Goal: Task Accomplishment & Management: Use online tool/utility

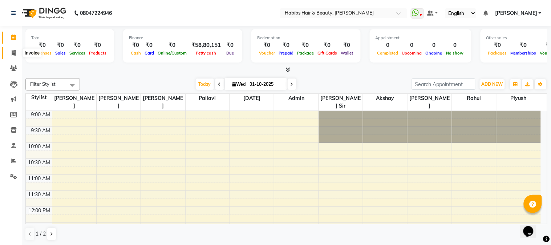
click at [15, 53] on icon at bounding box center [14, 52] width 4 height 5
select select "3712"
select select "service"
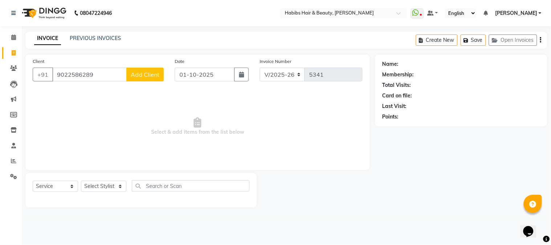
type input "9022586289"
click at [136, 73] on span "Add Client" at bounding box center [145, 74] width 29 height 7
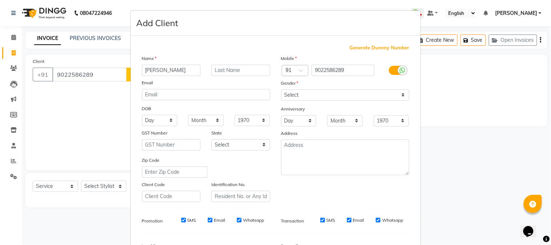
type input "[PERSON_NAME]"
click at [293, 91] on select "Select [DEMOGRAPHIC_DATA] [DEMOGRAPHIC_DATA] Other Prefer Not To Say" at bounding box center [345, 94] width 128 height 11
select select "[DEMOGRAPHIC_DATA]"
click at [281, 89] on select "Select [DEMOGRAPHIC_DATA] [DEMOGRAPHIC_DATA] Other Prefer Not To Say" at bounding box center [345, 94] width 128 height 11
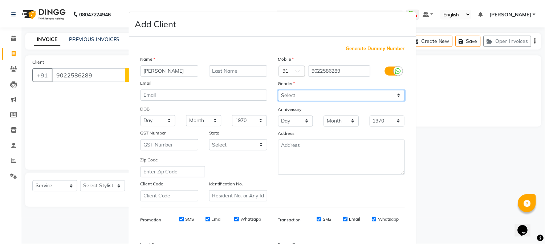
scroll to position [91, 0]
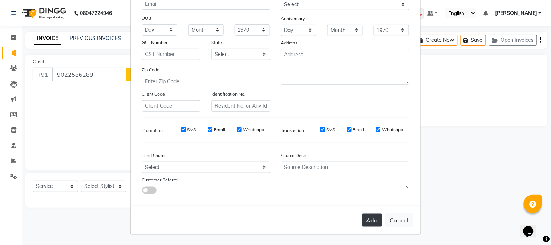
click at [371, 220] on button "Add" at bounding box center [372, 219] width 20 height 13
type input "90******89"
select select
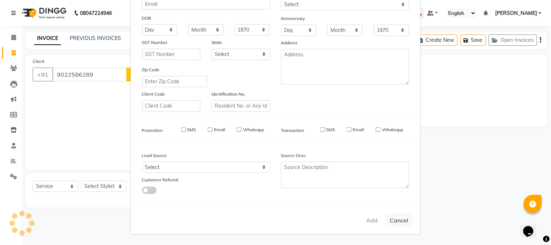
select select
checkbox input "false"
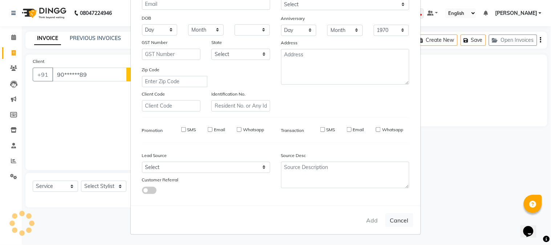
checkbox input "false"
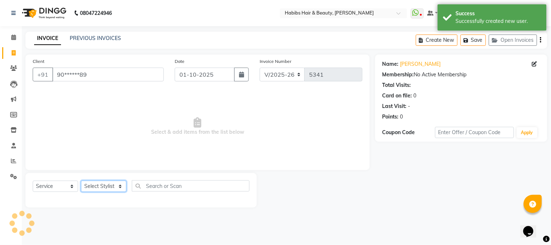
click at [109, 185] on select "Select Stylist Admin Akshay [PERSON_NAME] [PERSON_NAME] Pallavi [PERSON_NAME] […" at bounding box center [103, 185] width 45 height 11
select select "24540"
click at [81, 181] on select "Select Stylist Admin Akshay [PERSON_NAME] [PERSON_NAME] Pallavi [PERSON_NAME] […" at bounding box center [103, 185] width 45 height 11
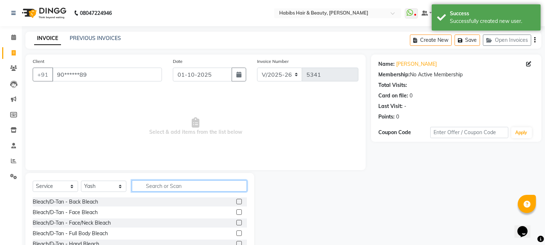
click at [150, 188] on input "text" at bounding box center [189, 185] width 115 height 11
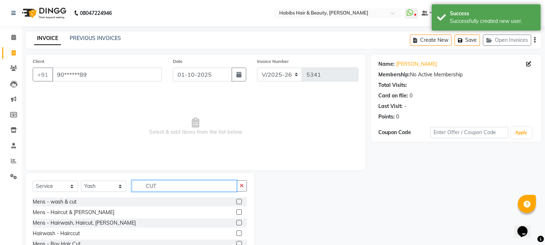
scroll to position [46, 0]
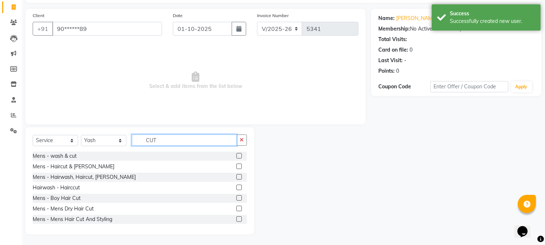
type input "CUT"
click at [236, 208] on label at bounding box center [238, 207] width 5 height 5
click at [236, 208] on input "checkbox" at bounding box center [238, 208] width 5 height 5
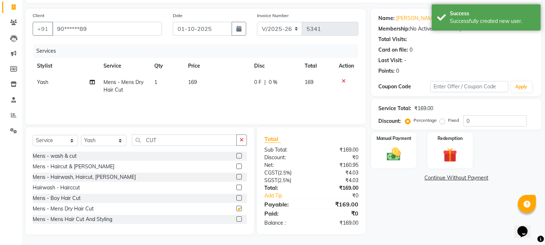
checkbox input "false"
click at [205, 74] on td "169" at bounding box center [217, 86] width 66 height 24
select select "24540"
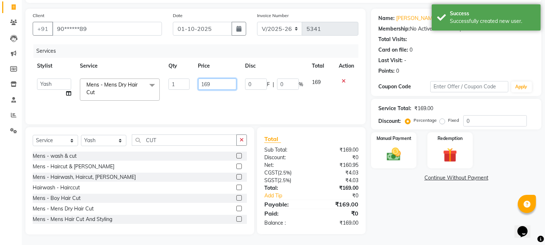
click at [205, 82] on input "169" at bounding box center [217, 83] width 38 height 11
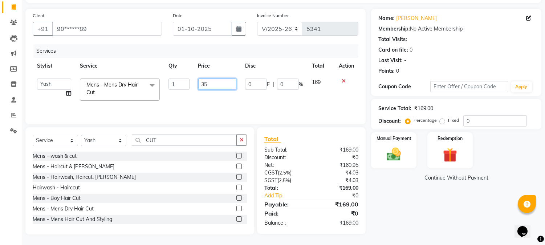
type input "350"
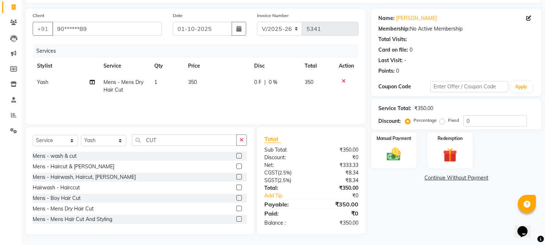
click at [234, 63] on th "Price" at bounding box center [217, 66] width 66 height 16
click at [383, 153] on img at bounding box center [394, 154] width 24 height 17
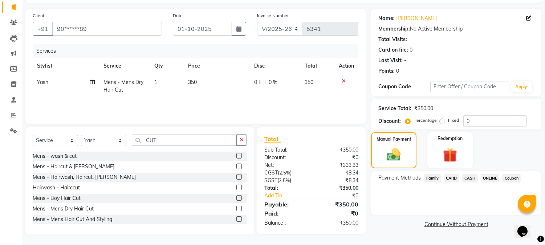
click at [492, 177] on span "ONLINE" at bounding box center [490, 178] width 19 height 8
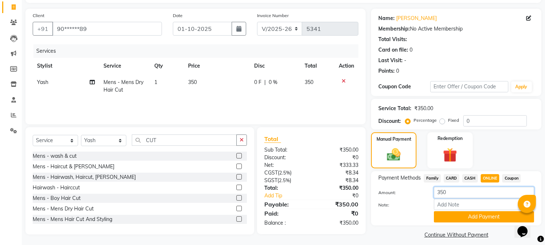
click at [441, 194] on input "350" at bounding box center [484, 192] width 100 height 11
type input "50"
click at [466, 216] on button "Add Payment" at bounding box center [484, 216] width 100 height 11
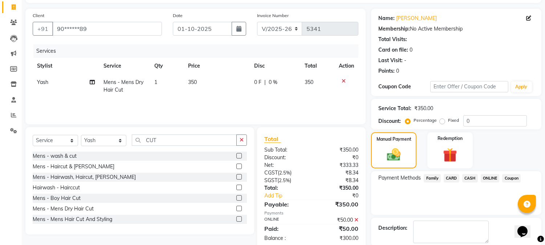
click at [465, 175] on span "CASH" at bounding box center [470, 178] width 16 height 8
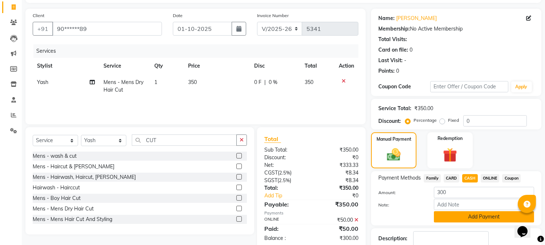
click at [456, 215] on button "Add Payment" at bounding box center [484, 216] width 100 height 11
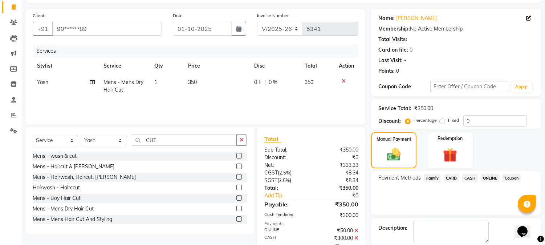
scroll to position [82, 0]
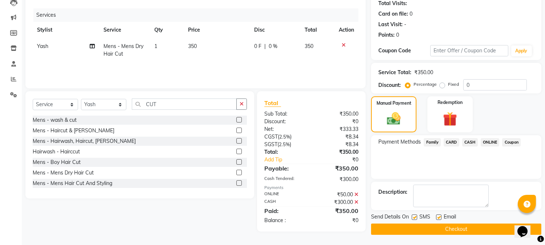
click at [442, 233] on button "Checkout" at bounding box center [456, 228] width 170 height 11
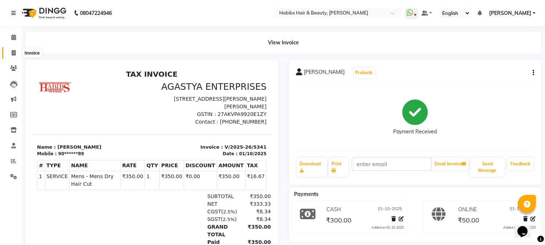
click at [12, 51] on icon at bounding box center [14, 52] width 4 height 5
select select "service"
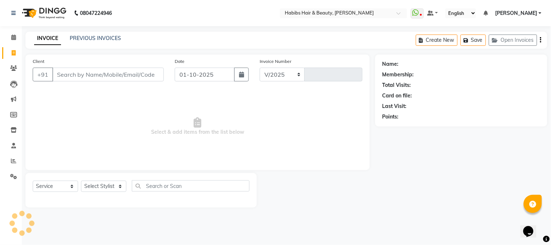
select select "3712"
type input "5342"
